Goal: Navigation & Orientation: Find specific page/section

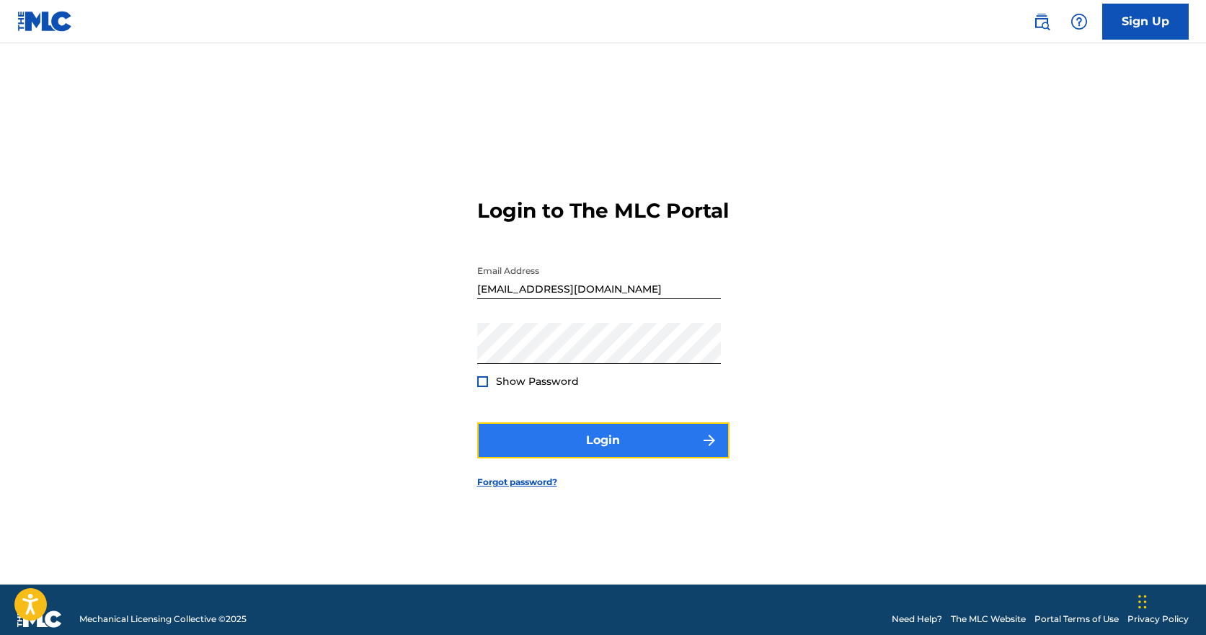
click at [587, 445] on button "Login" at bounding box center [603, 440] width 252 height 36
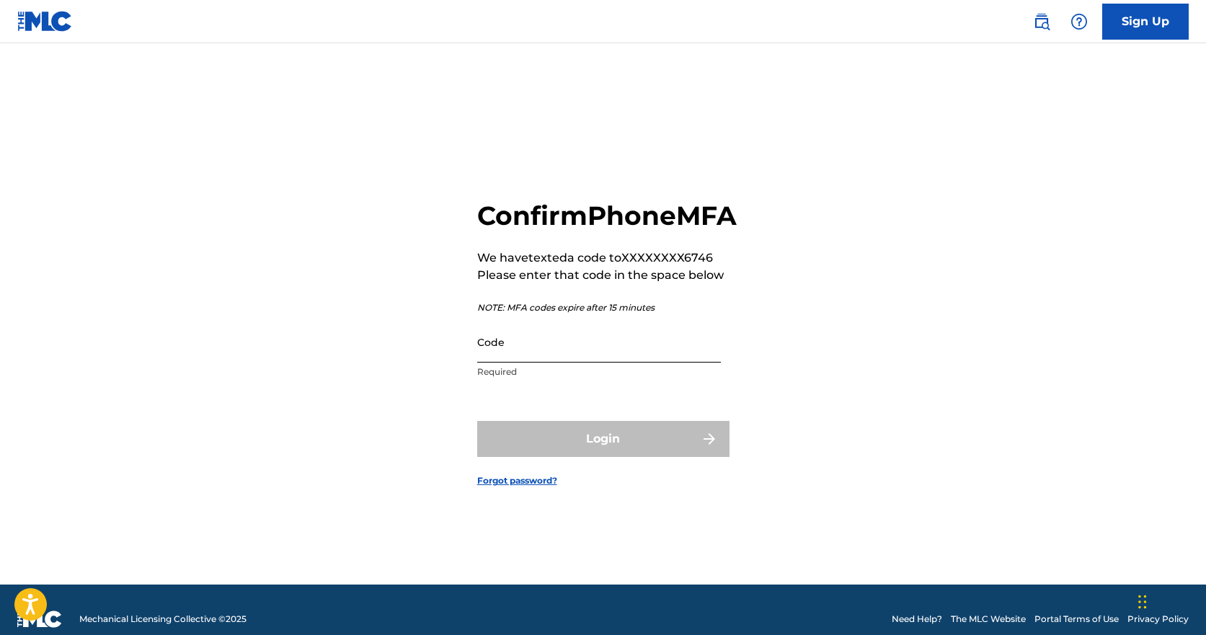
click at [487, 363] on input "Code" at bounding box center [599, 341] width 244 height 41
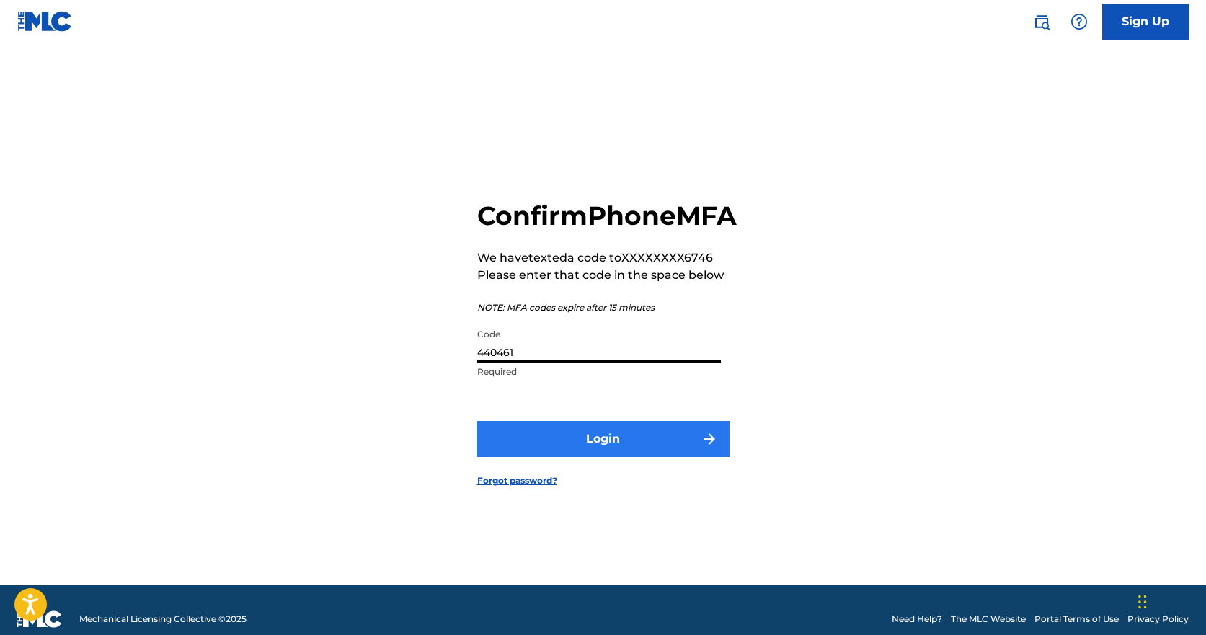
type input "440461"
click at [678, 451] on button "Login" at bounding box center [603, 439] width 252 height 36
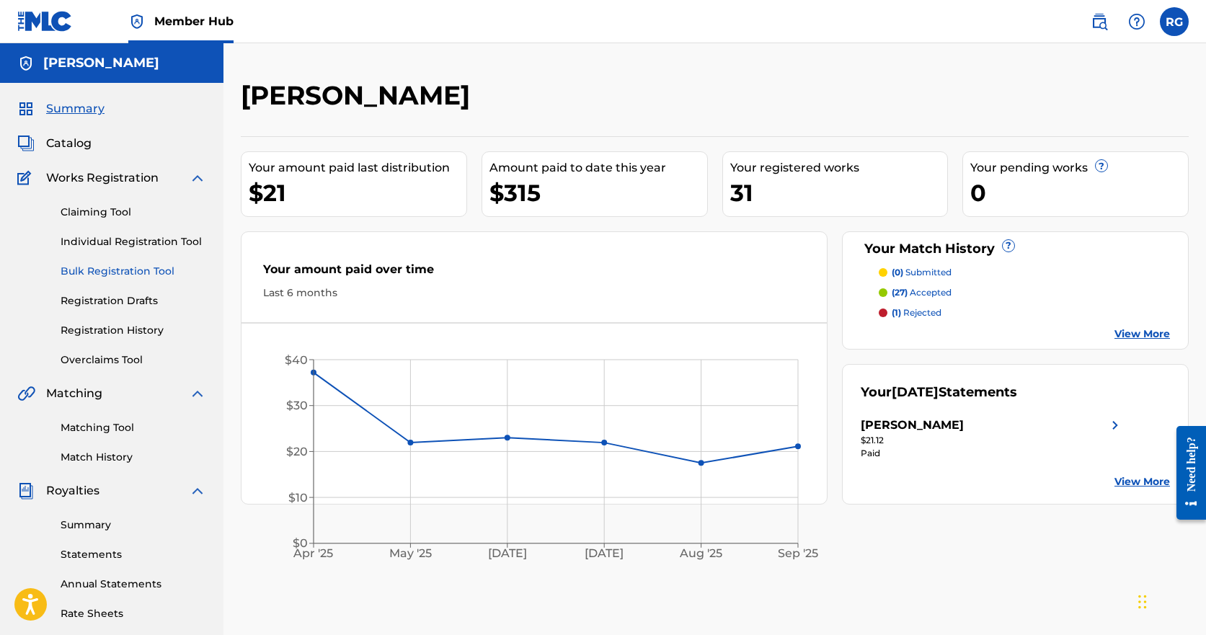
click at [95, 272] on link "Bulk Registration Tool" at bounding box center [134, 271] width 146 height 15
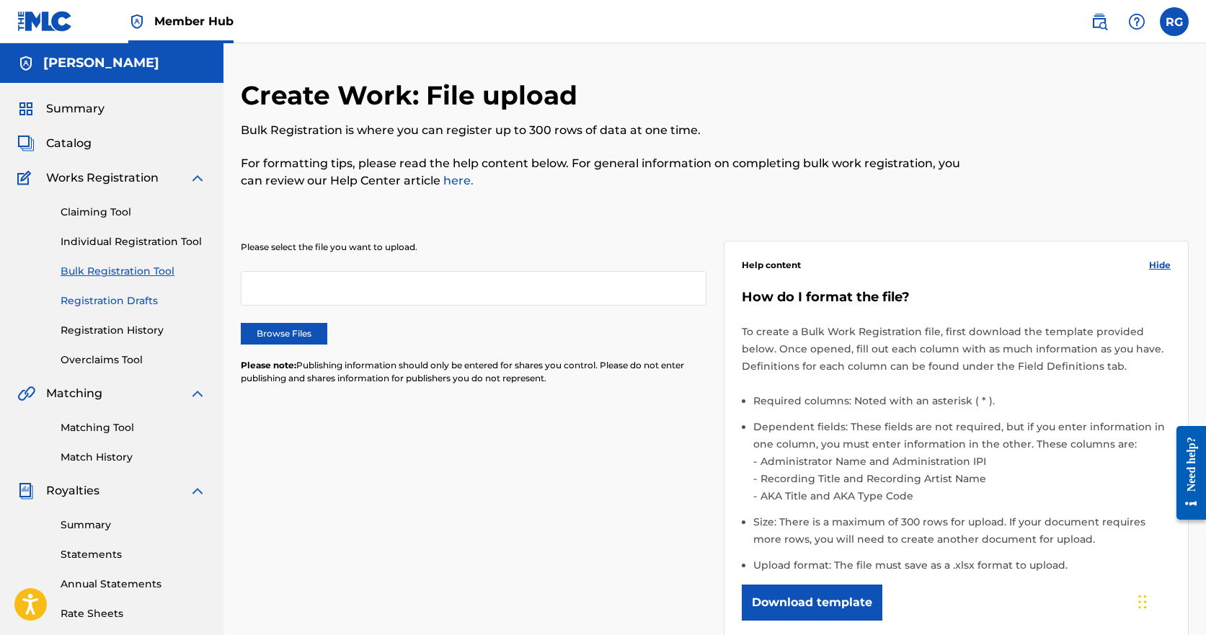
click at [95, 307] on link "Registration Drafts" at bounding box center [134, 300] width 146 height 15
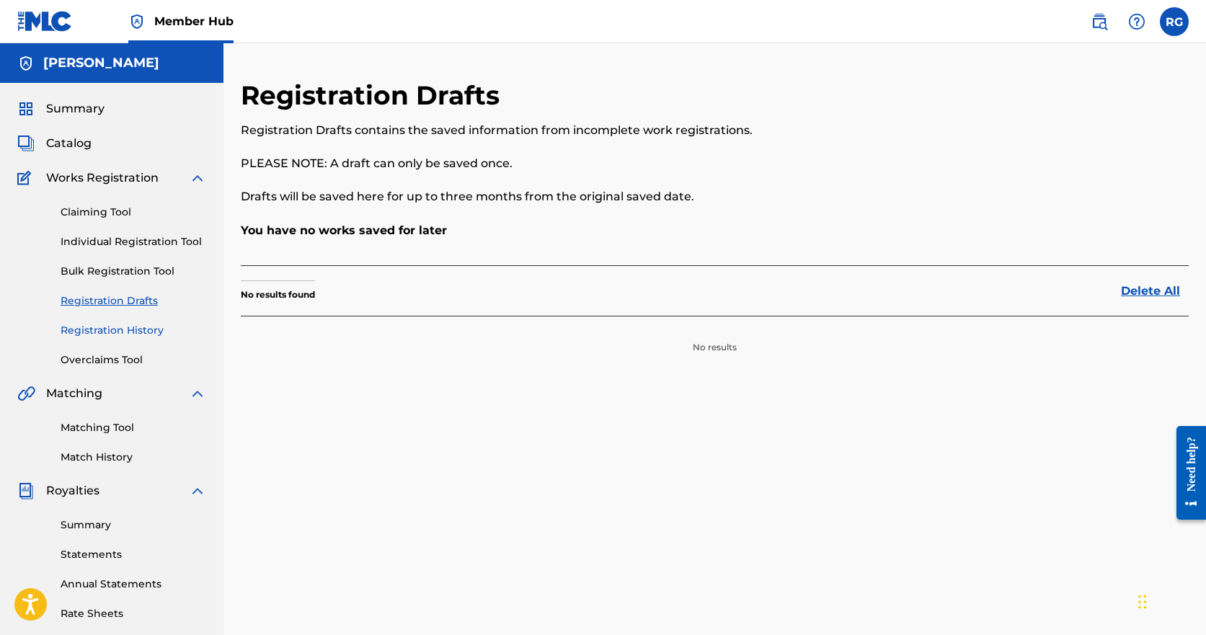
click at [86, 334] on link "Registration History" at bounding box center [134, 330] width 146 height 15
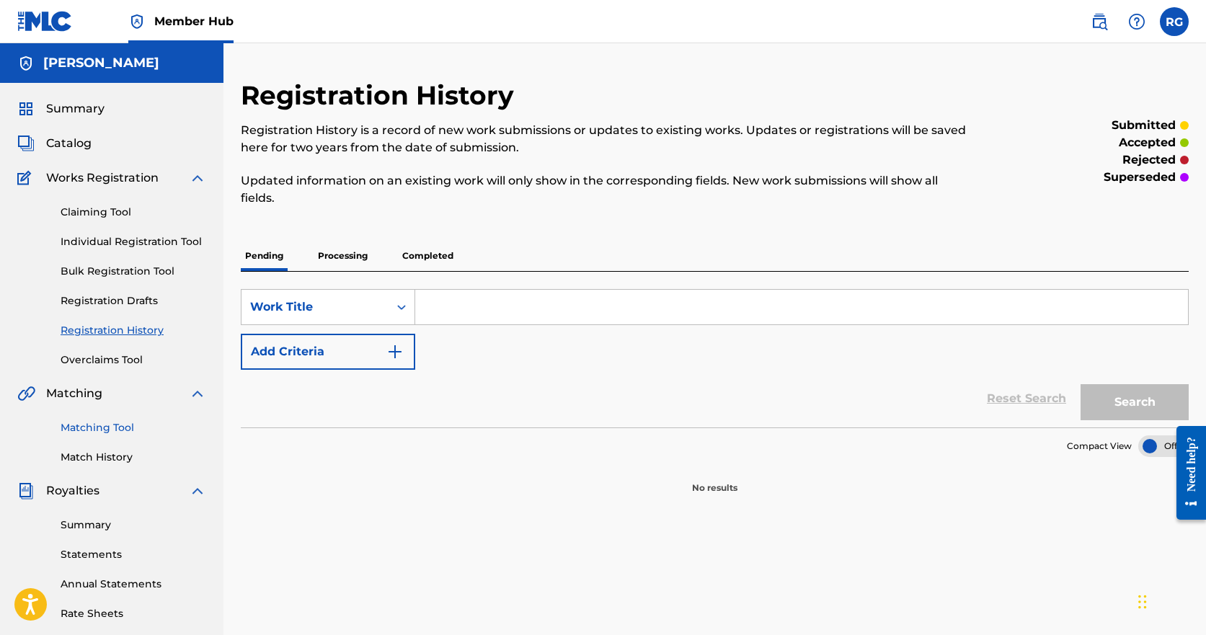
click at [77, 427] on link "Matching Tool" at bounding box center [134, 427] width 146 height 15
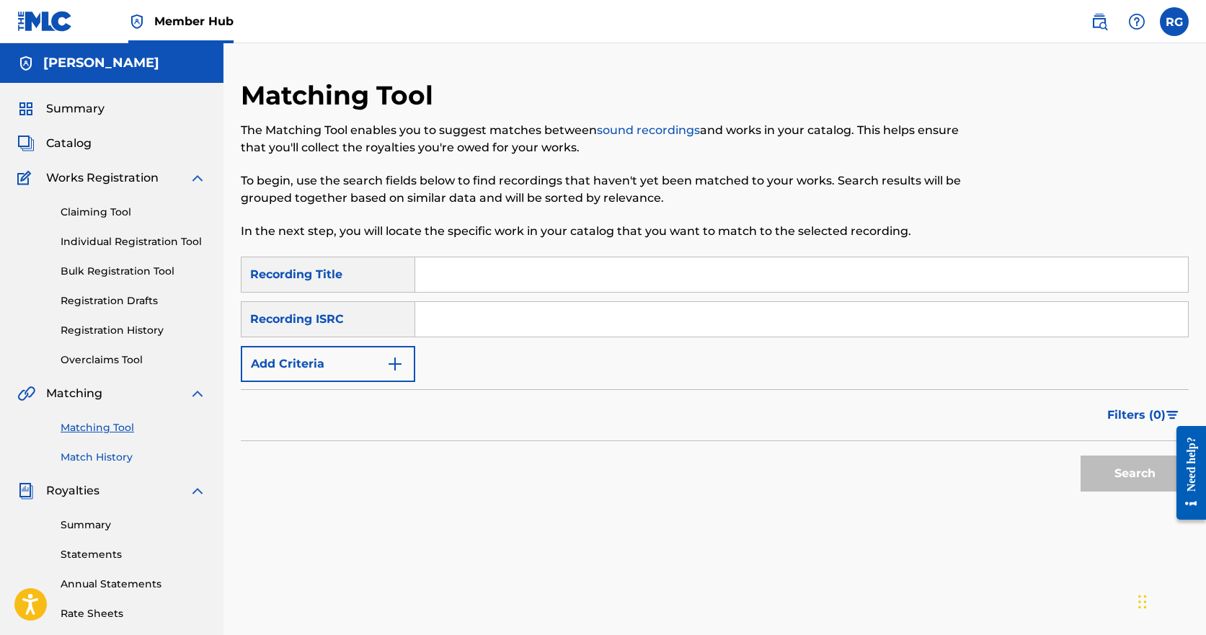
click at [81, 453] on link "Match History" at bounding box center [134, 457] width 146 height 15
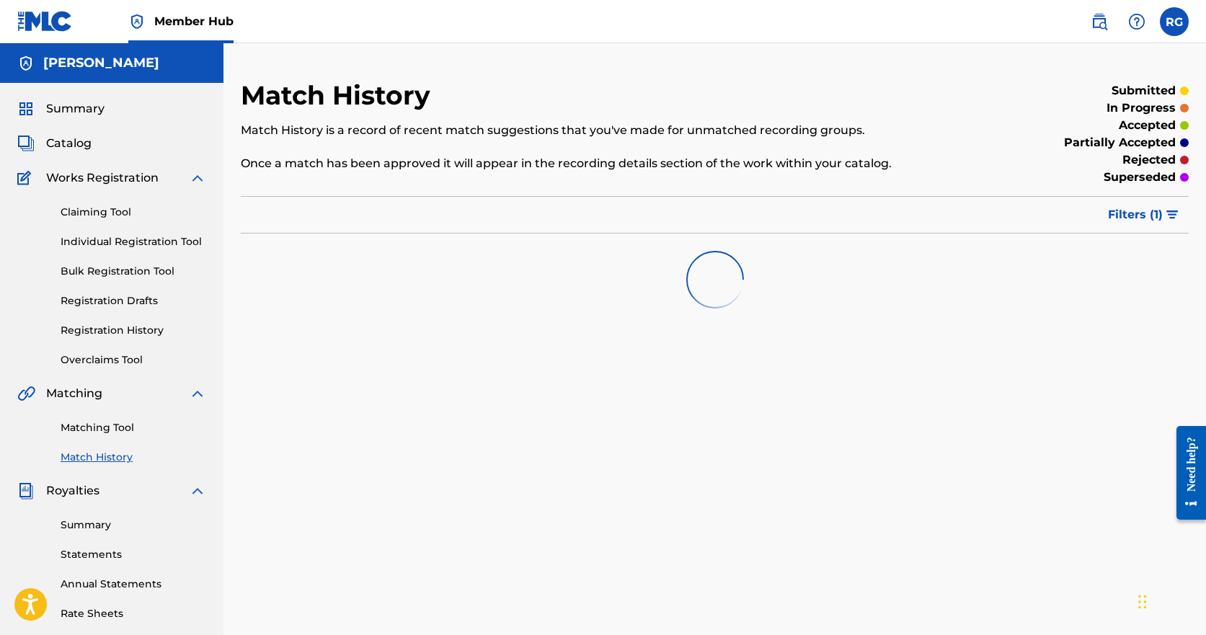
click at [72, 152] on div "Summary Catalog Works Registration Claiming Tool Individual Registration Tool B…" at bounding box center [111, 454] width 223 height 742
click at [71, 135] on span "Catalog" at bounding box center [68, 143] width 45 height 17
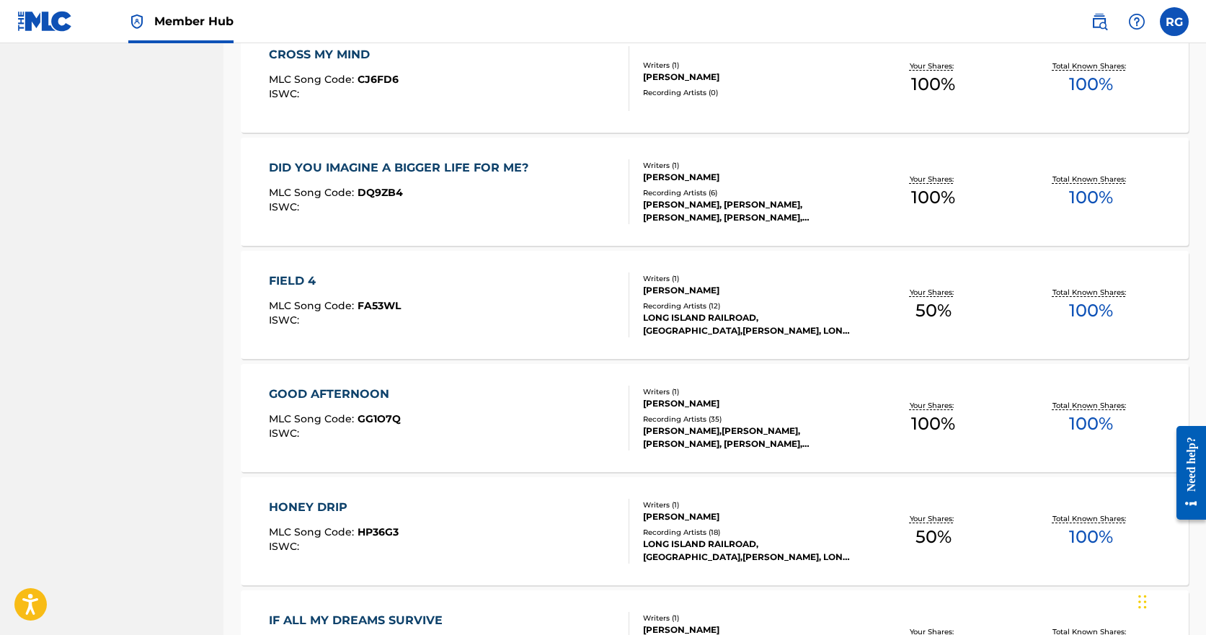
scroll to position [1015, 0]
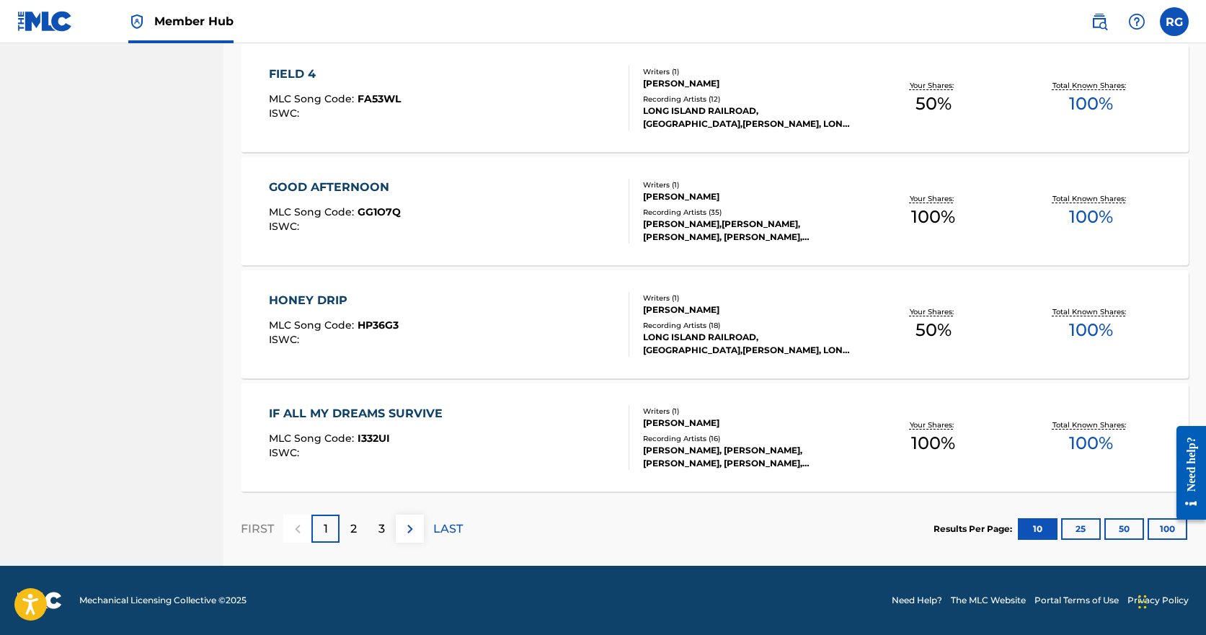
click at [288, 411] on div "IF ALL MY DREAMS SURVIVE" at bounding box center [359, 413] width 181 height 17
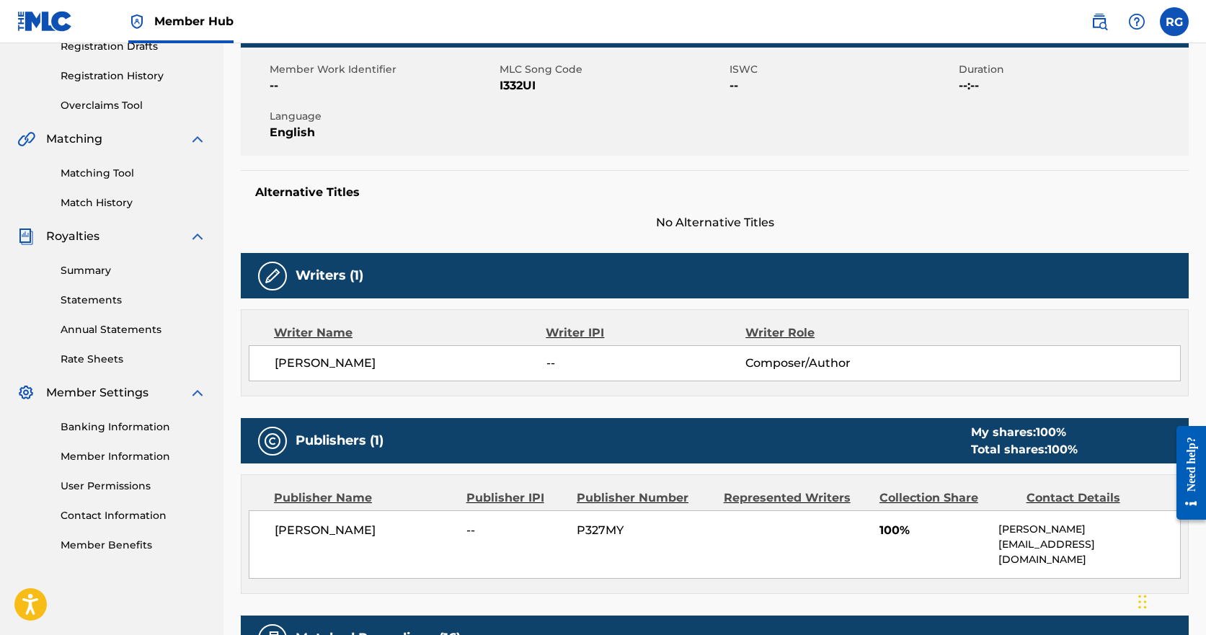
scroll to position [261, 0]
